Goal: Task Accomplishment & Management: Manage account settings

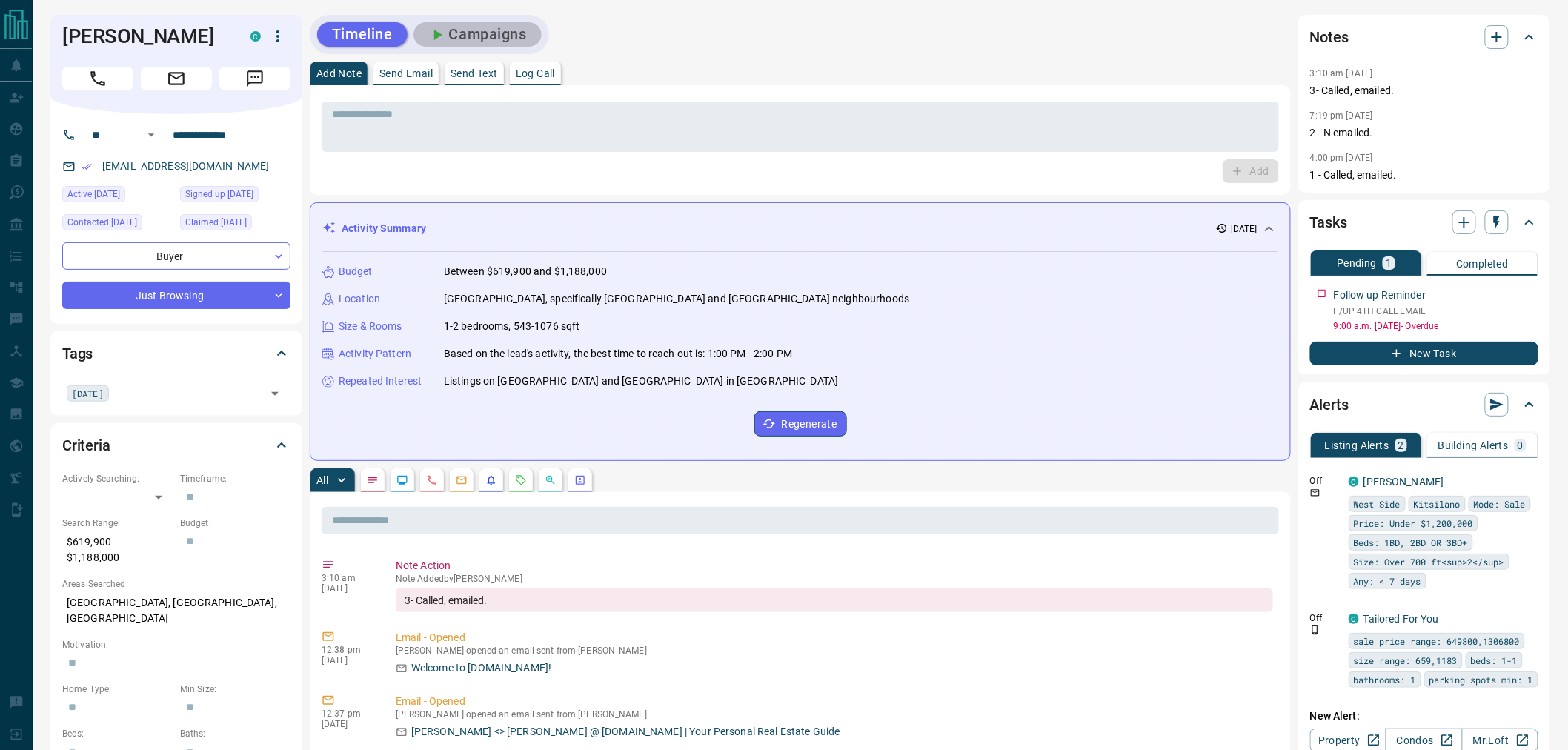
click at [456, 28] on button "Campaigns" at bounding box center [478, 34] width 128 height 24
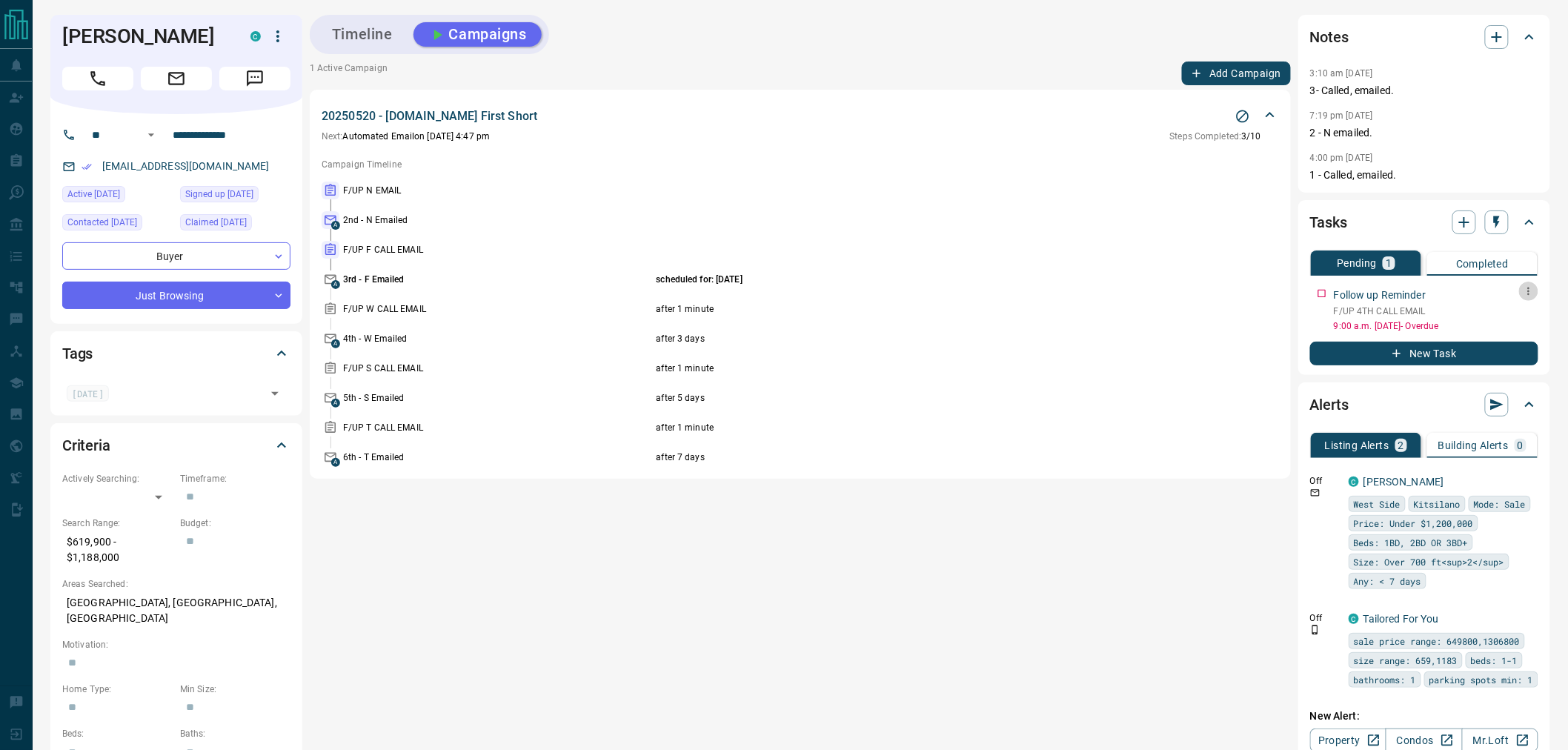
click at [1535, 291] on button "button" at bounding box center [1529, 291] width 20 height 20
drag, startPoint x: 1535, startPoint y: 291, endPoint x: 1041, endPoint y: 212, distance: 500.3
click at [1041, 212] on div "Edit Delete" at bounding box center [784, 375] width 1568 height 750
click at [1041, 212] on div at bounding box center [784, 375] width 1568 height 750
click at [388, 36] on button "Timeline" at bounding box center [362, 34] width 91 height 24
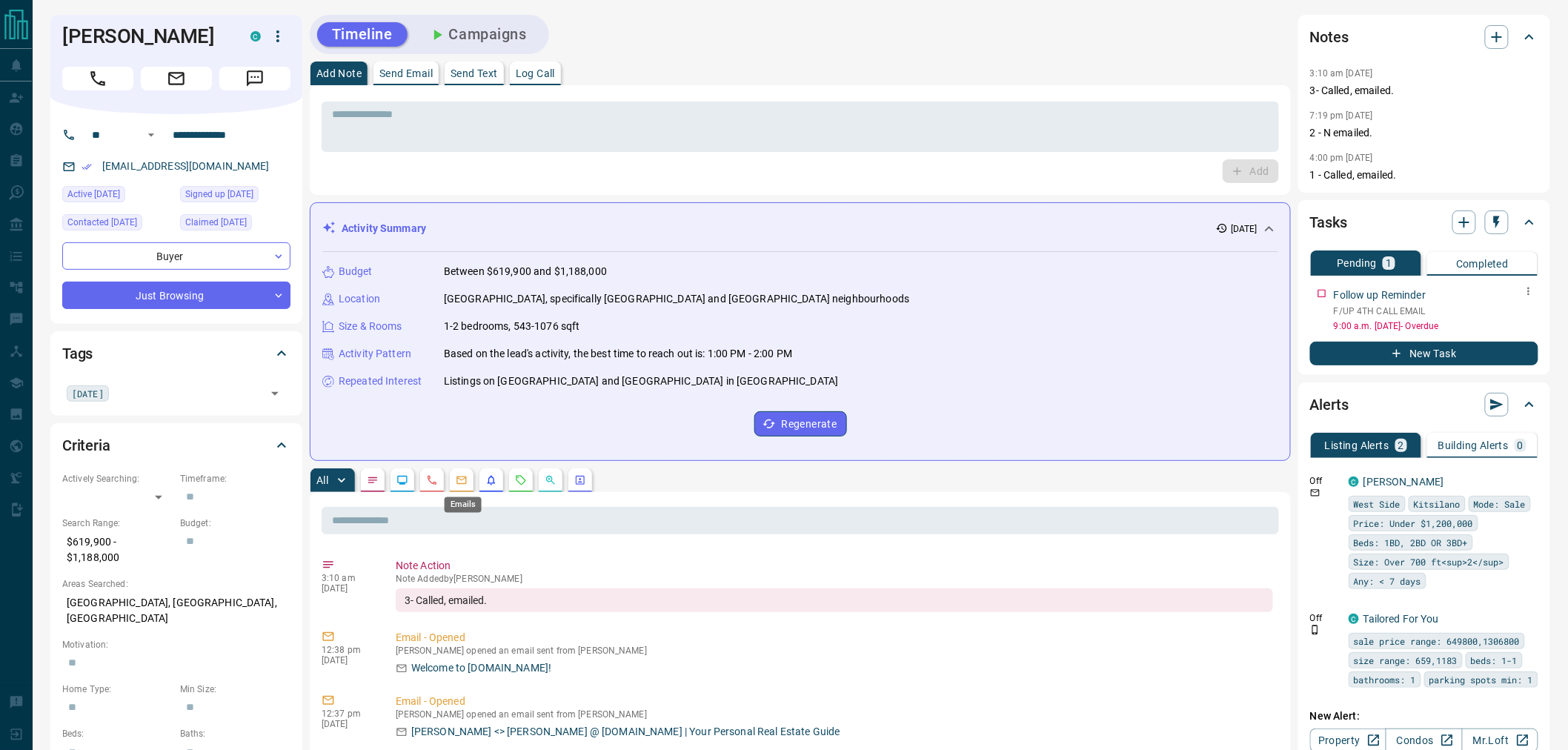
click at [458, 480] on icon "Emails" at bounding box center [461, 480] width 12 height 12
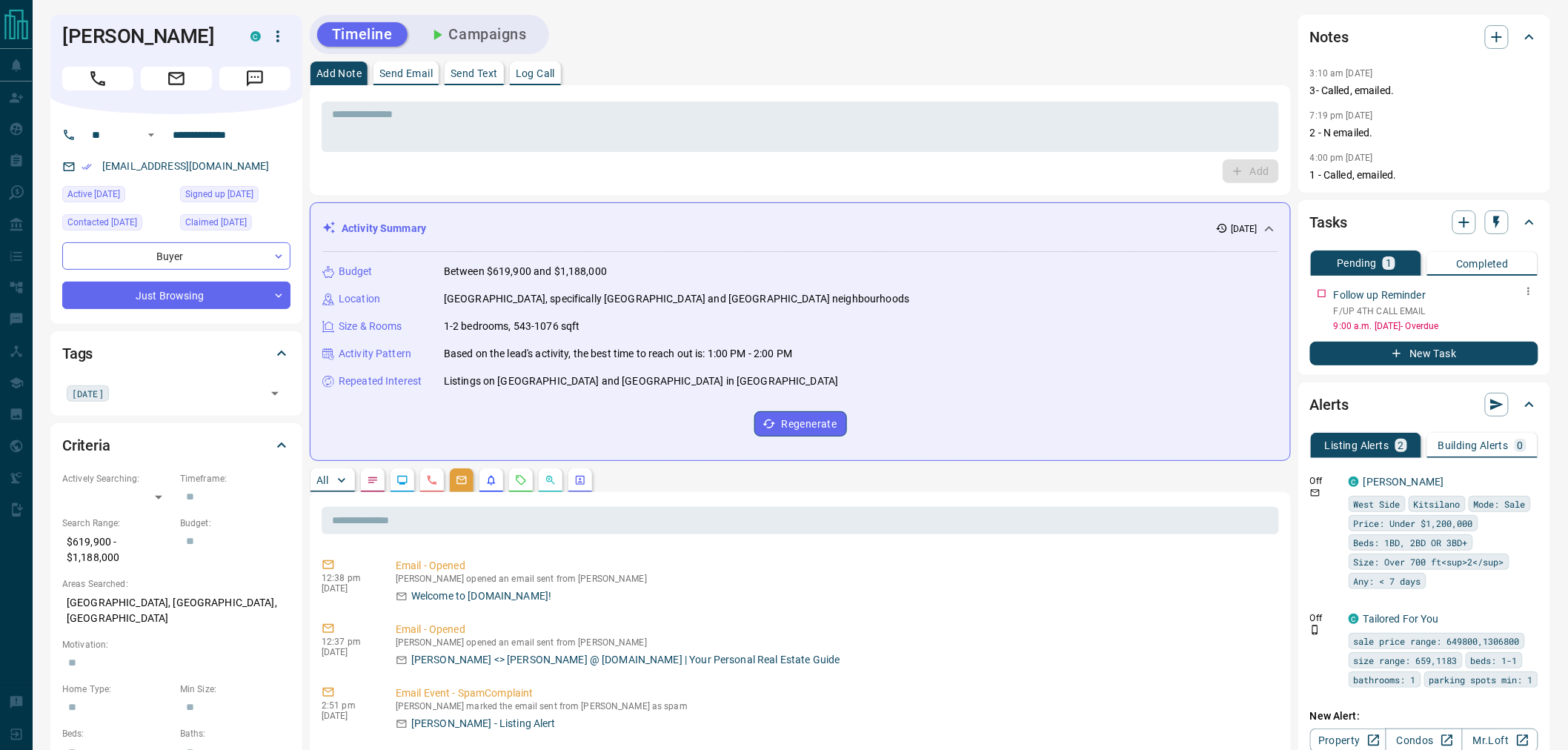
click at [473, 37] on button "Campaigns" at bounding box center [478, 34] width 128 height 24
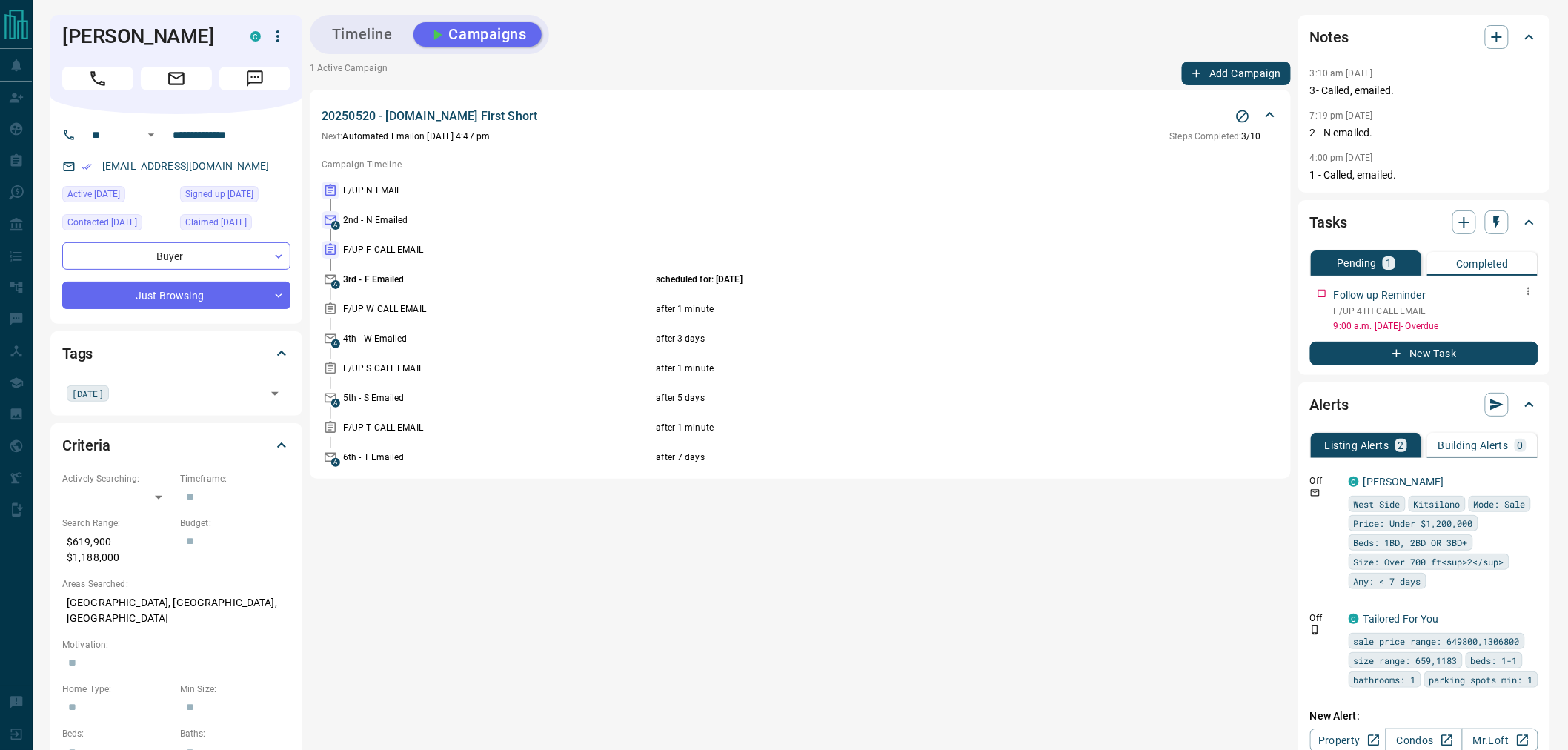
drag, startPoint x: 378, startPoint y: 28, endPoint x: 375, endPoint y: 38, distance: 10.4
click at [378, 31] on button "Timeline" at bounding box center [362, 34] width 91 height 24
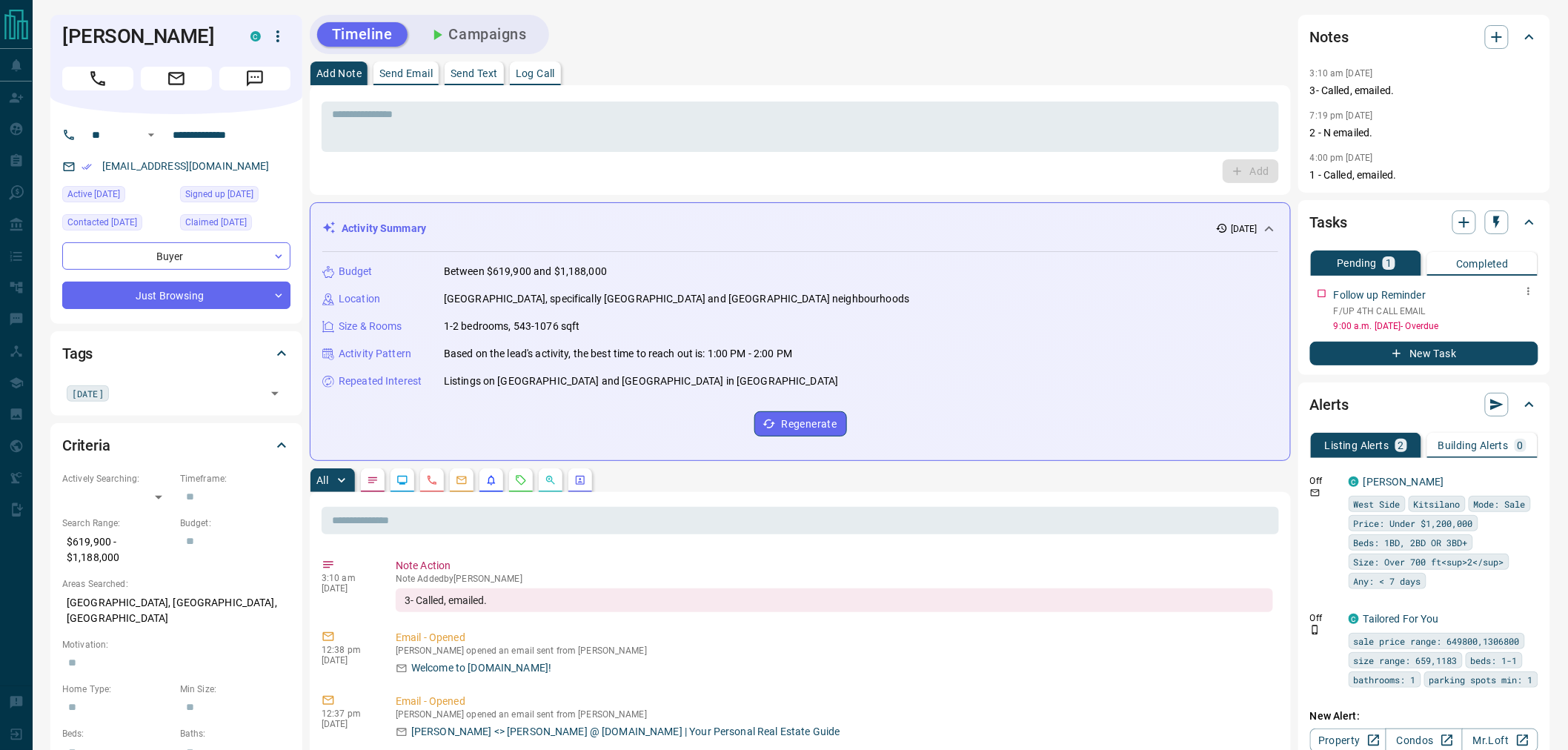
click at [497, 25] on button "Campaigns" at bounding box center [478, 34] width 128 height 24
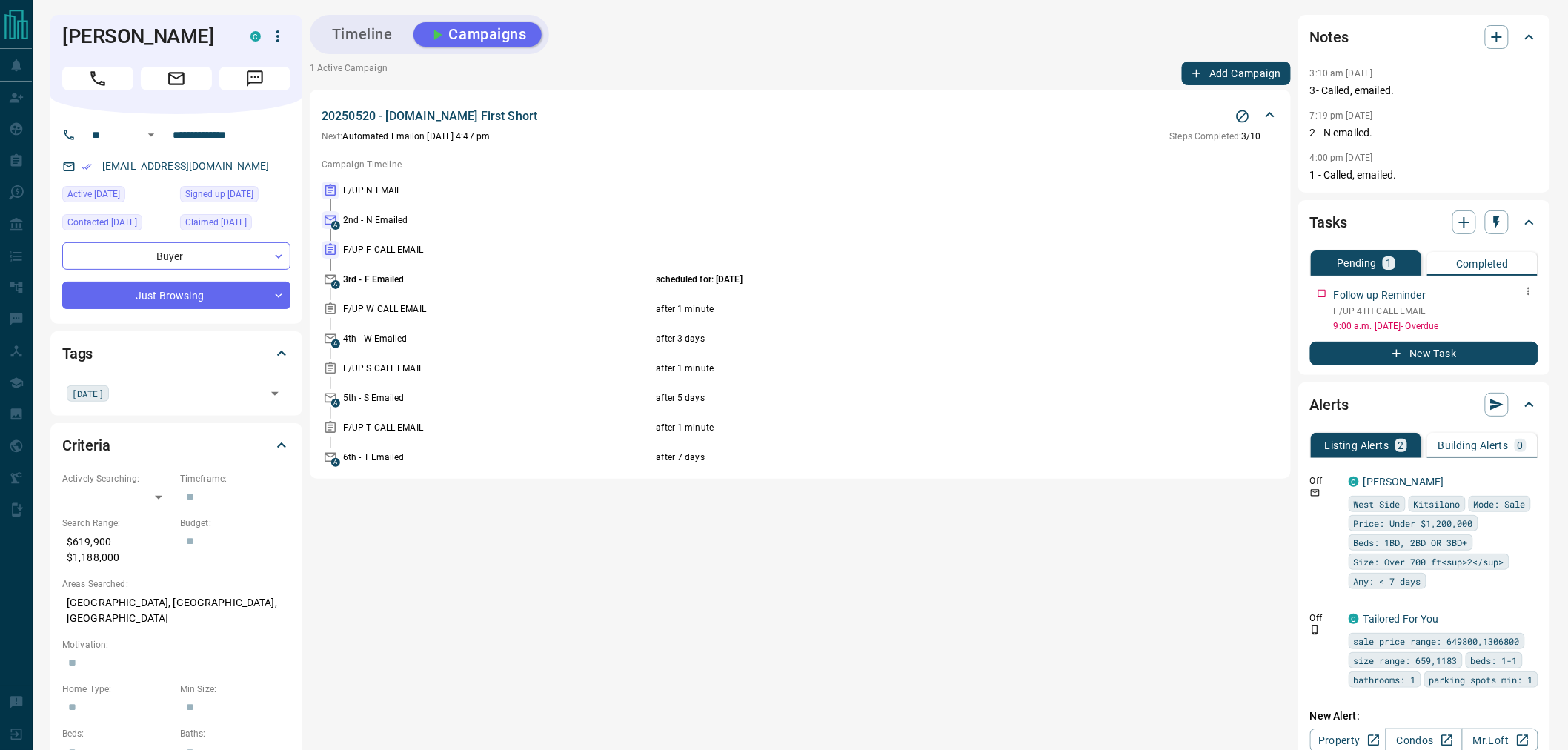
click at [1524, 292] on icon "button" at bounding box center [1528, 291] width 12 height 12
click at [1513, 308] on li "Edit" at bounding box center [1506, 319] width 65 height 22
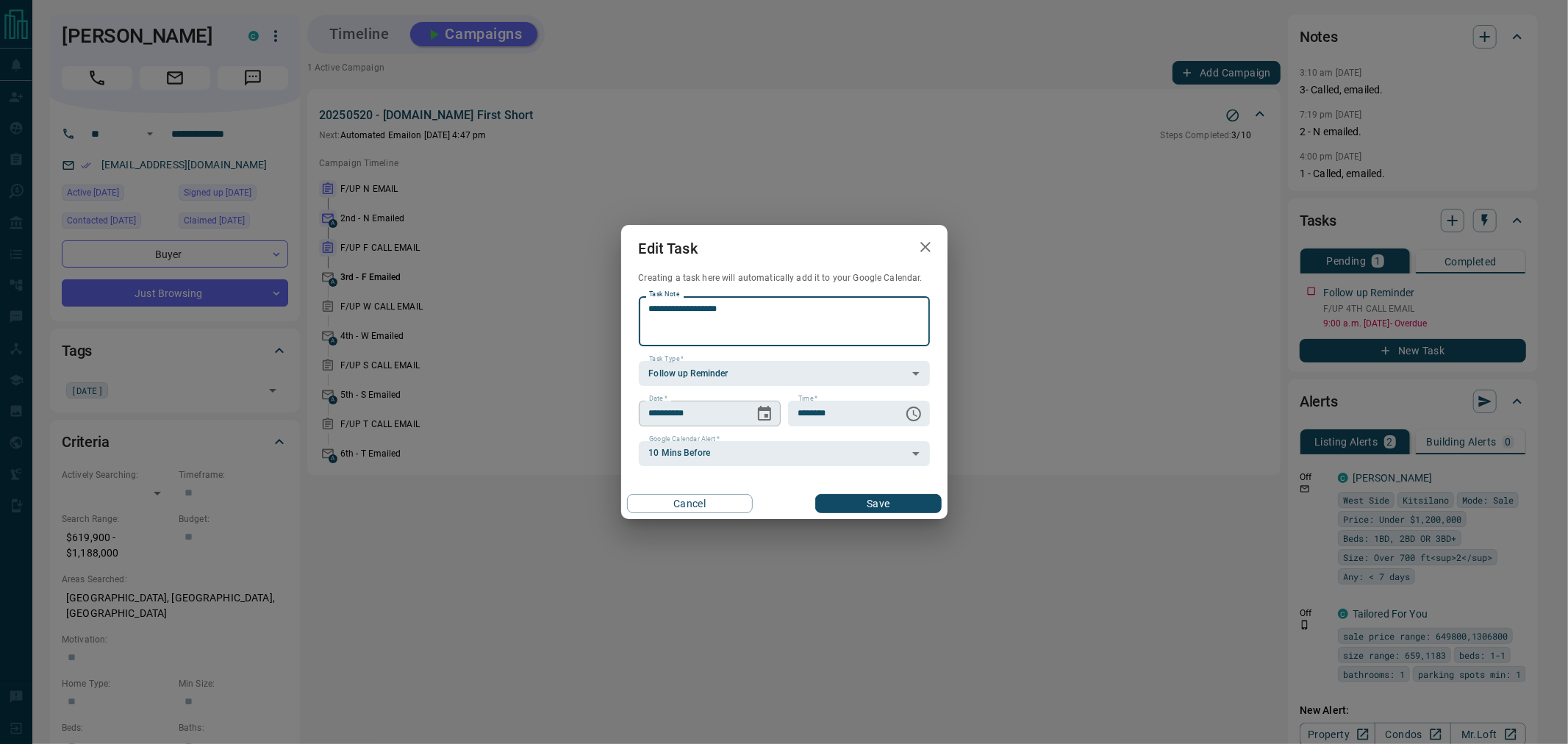
click at [765, 420] on icon "Choose date, selected date is Sep 12, 2025" at bounding box center [765, 414] width 18 height 18
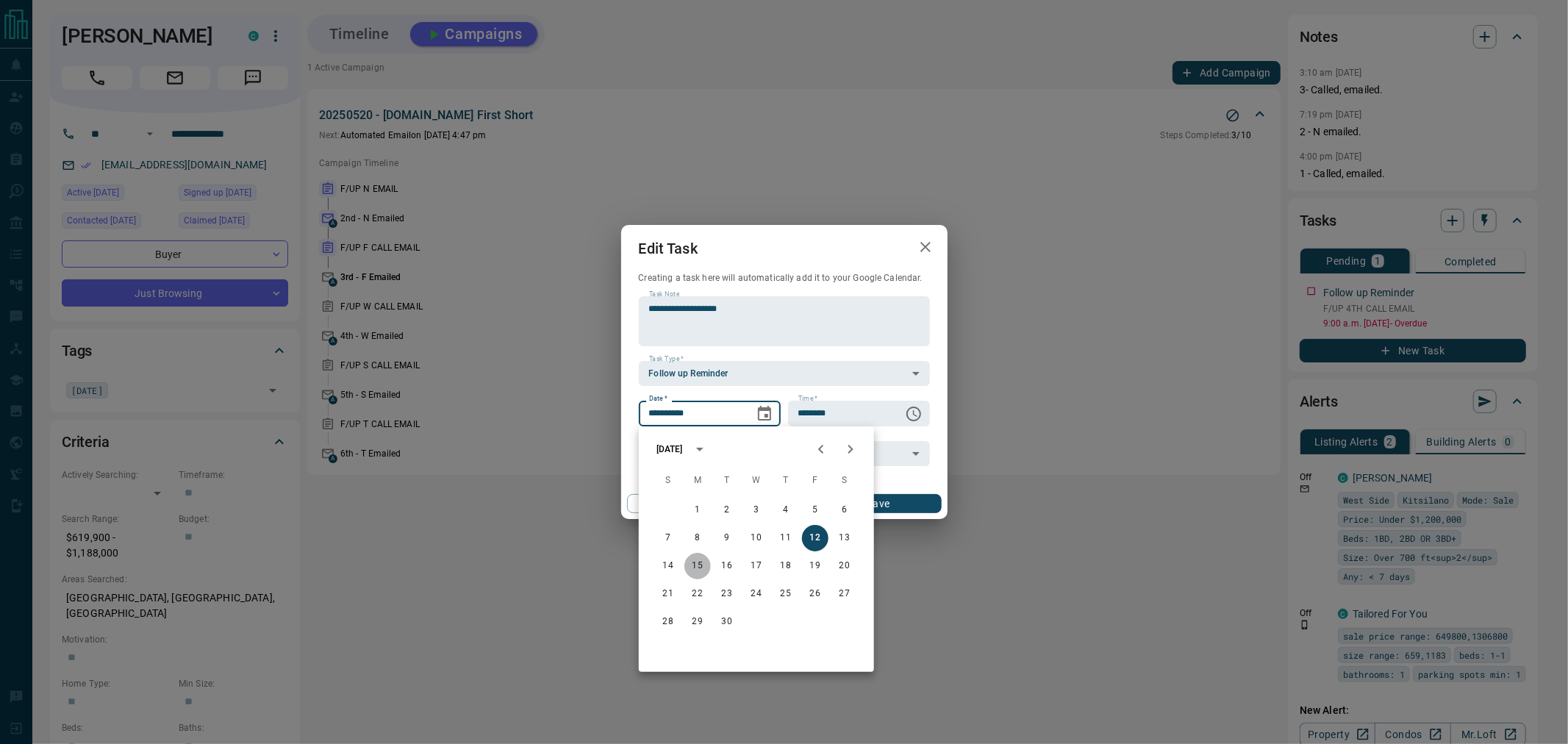
click at [700, 567] on button "15" at bounding box center [697, 566] width 26 height 26
type input "**********"
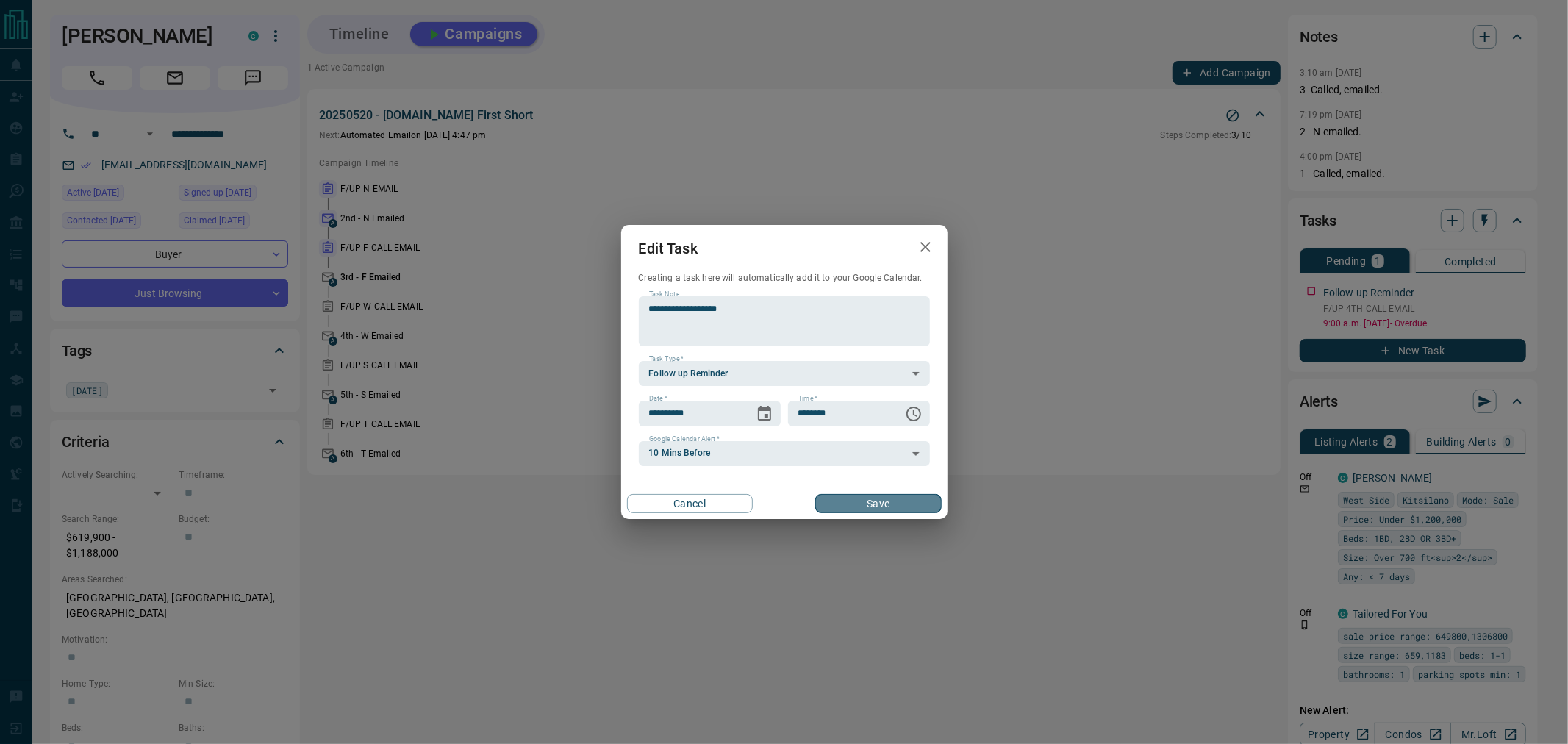
click at [863, 502] on button "Save" at bounding box center [878, 503] width 125 height 19
